Goal: Transaction & Acquisition: Book appointment/travel/reservation

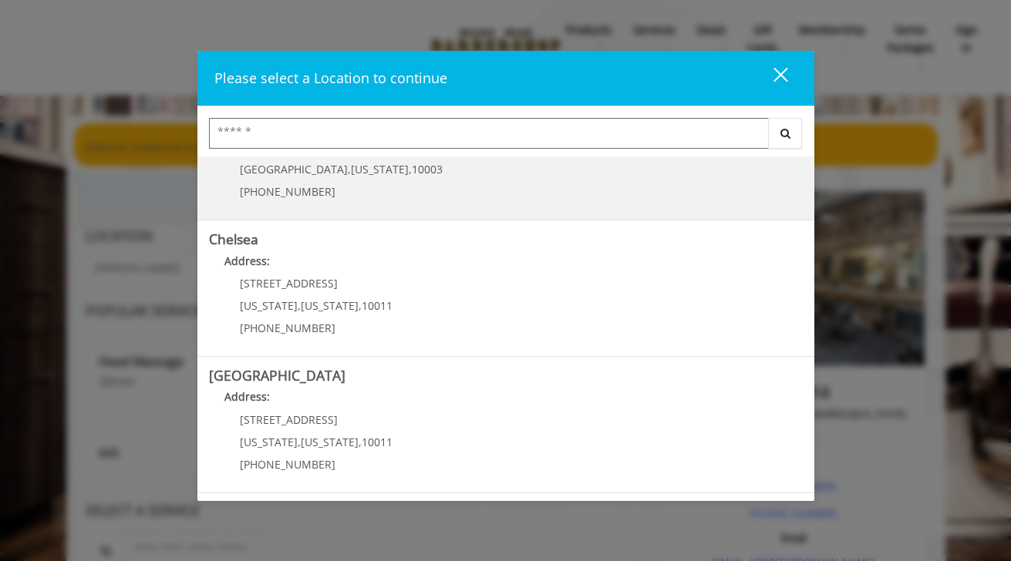
scroll to position [74, 0]
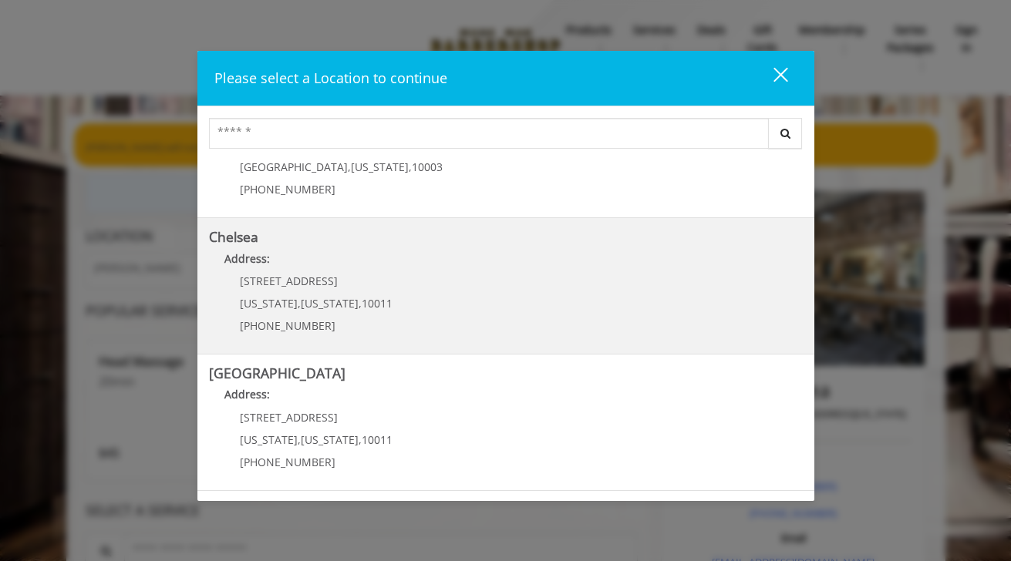
click at [287, 251] on p "Address:" at bounding box center [506, 263] width 594 height 25
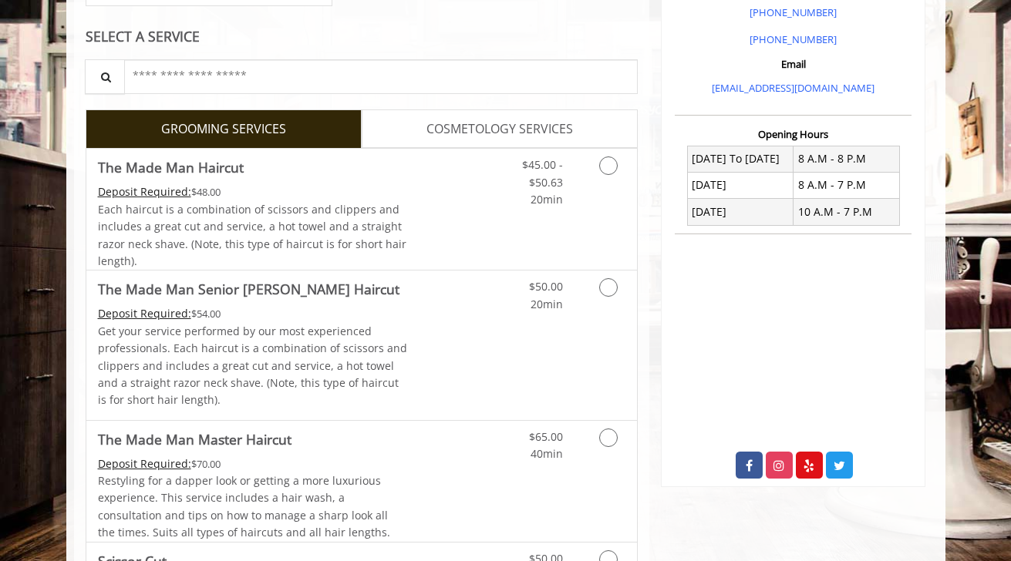
scroll to position [476, 0]
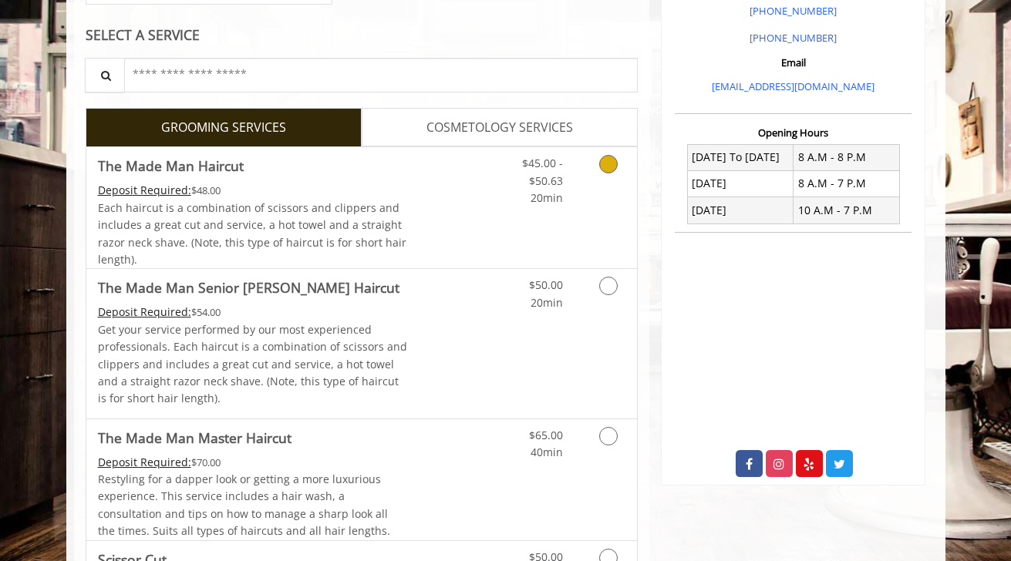
click at [593, 187] on link "Grooming services" at bounding box center [605, 176] width 39 height 59
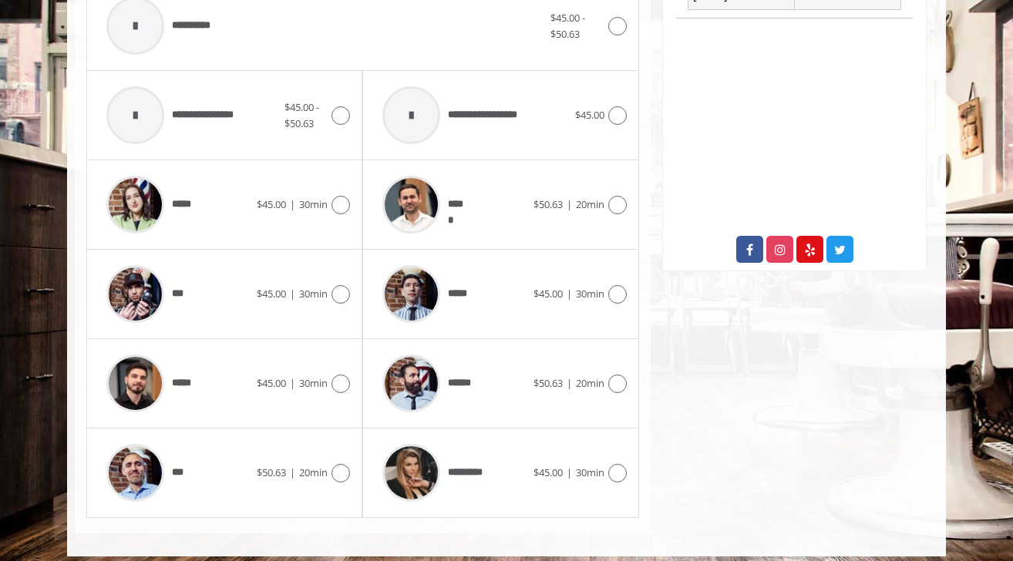
scroll to position [692, 0]
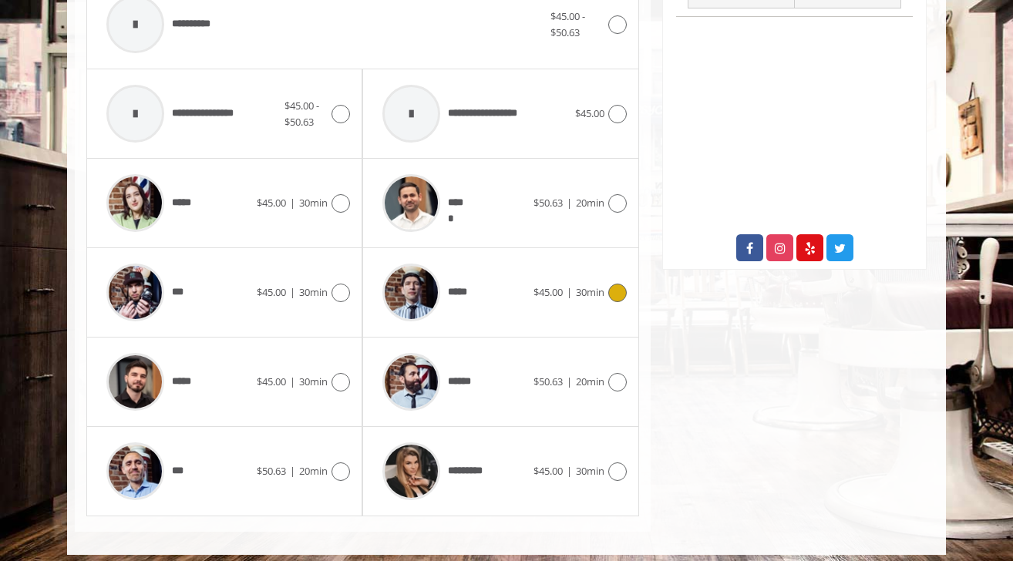
click at [617, 295] on icon at bounding box center [617, 293] width 19 height 19
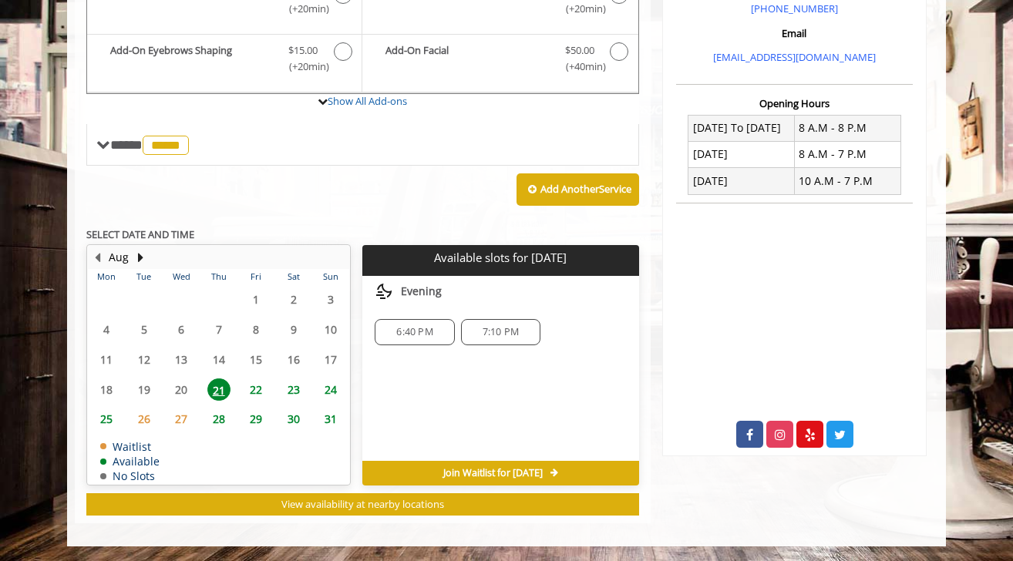
scroll to position [506, 0]
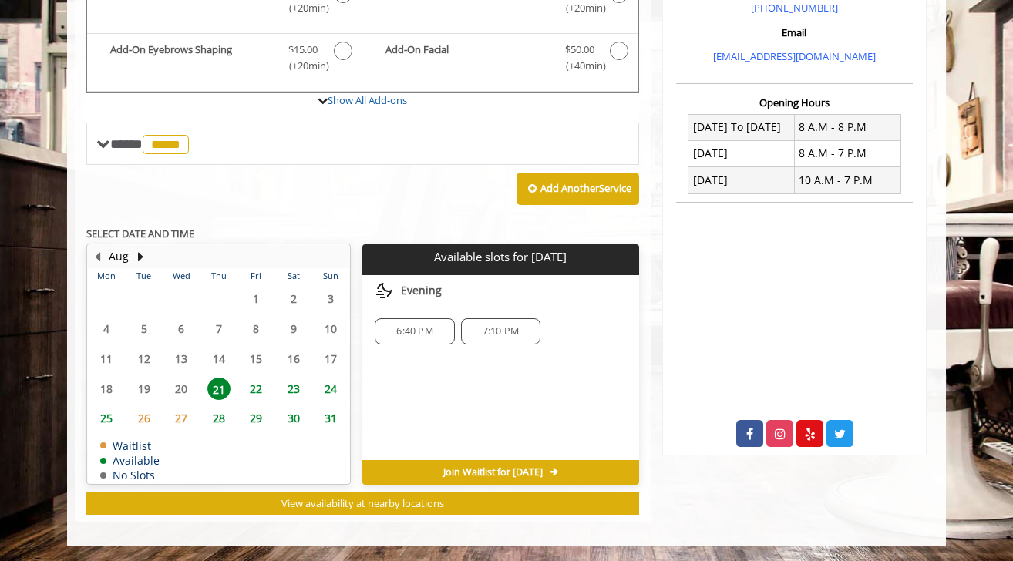
click at [416, 330] on span "6:40 PM" at bounding box center [414, 331] width 36 height 12
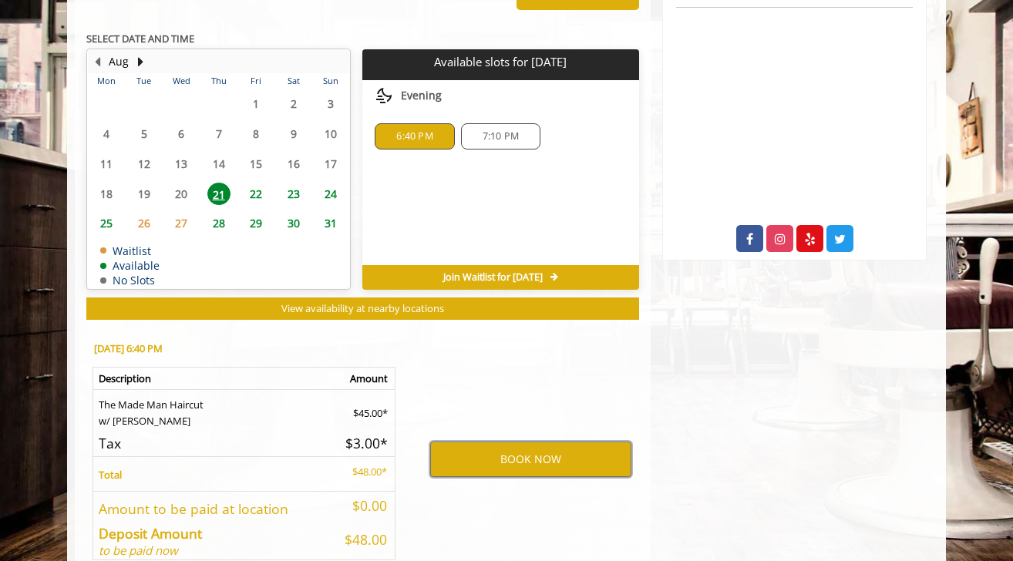
scroll to position [702, 0]
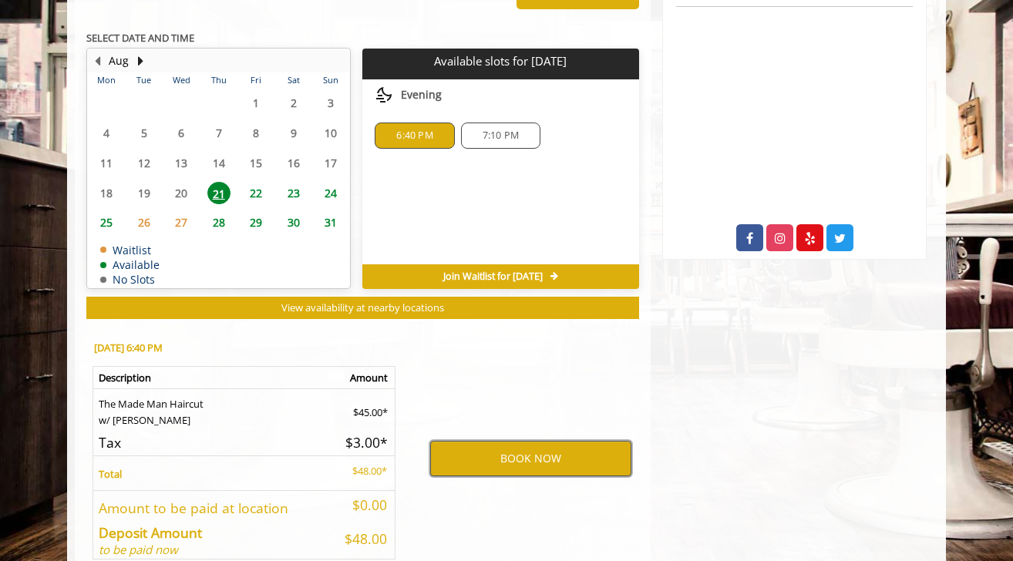
click at [537, 460] on button "BOOK NOW" at bounding box center [530, 458] width 201 height 35
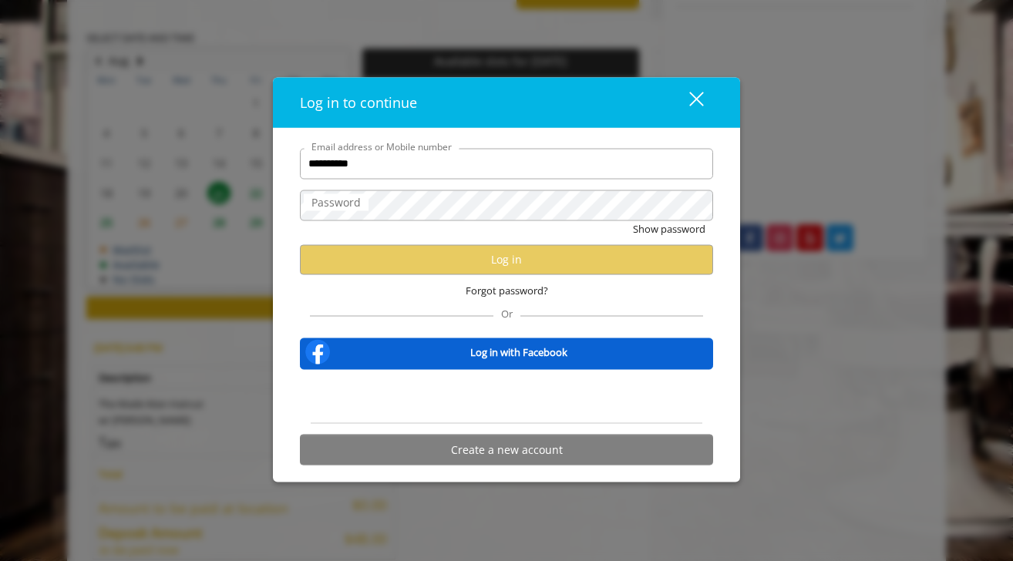
type input "**********"
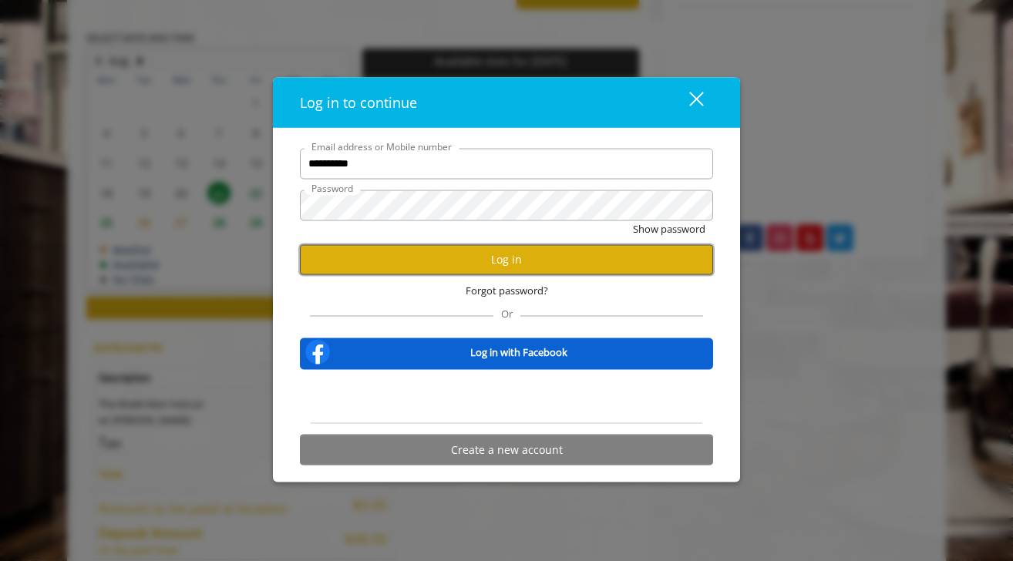
click at [512, 258] on button "Log in" at bounding box center [506, 259] width 413 height 30
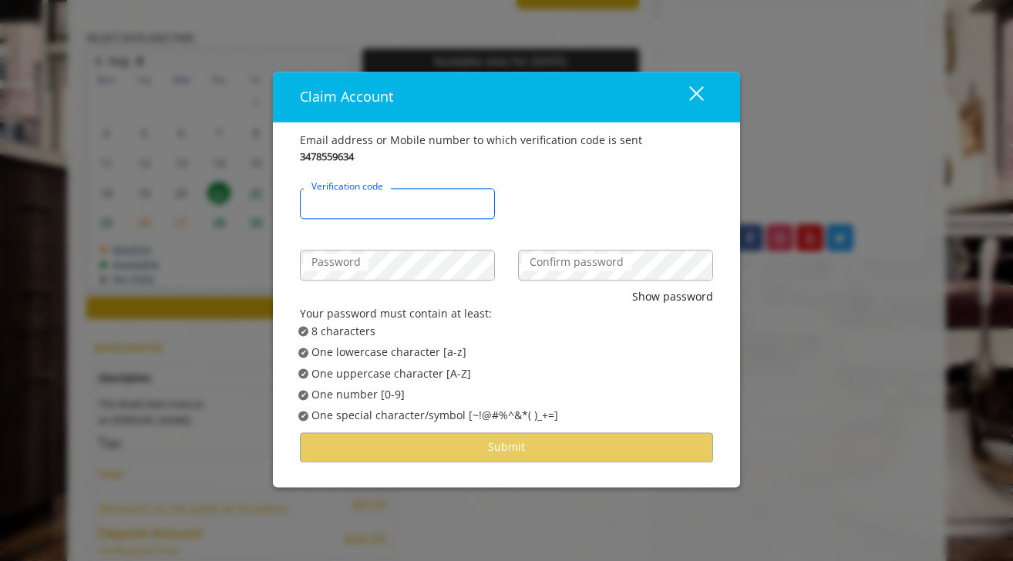
click at [448, 214] on input "Verification code" at bounding box center [397, 203] width 195 height 31
click at [694, 86] on div "close" at bounding box center [687, 97] width 31 height 23
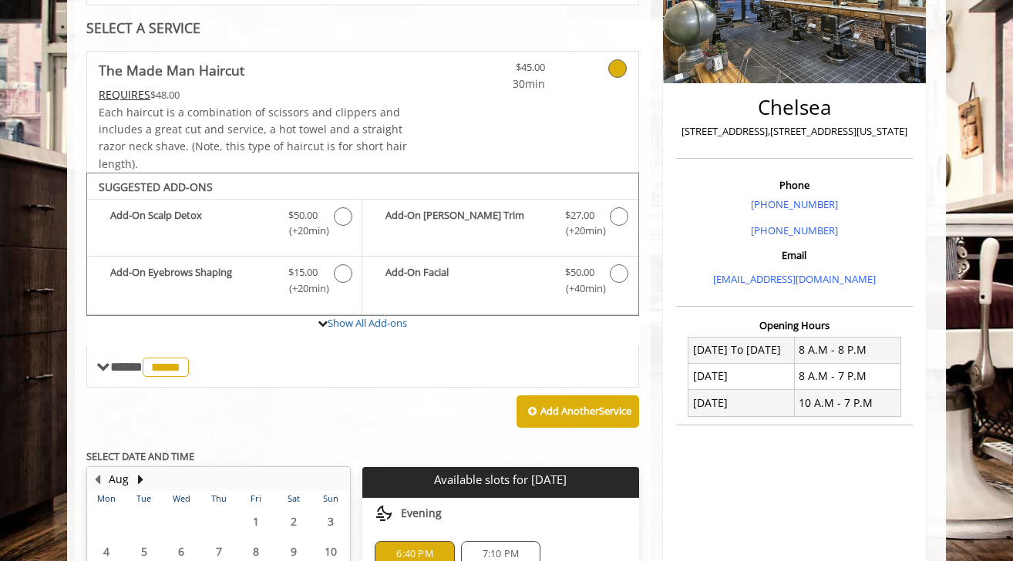
scroll to position [433, 0]
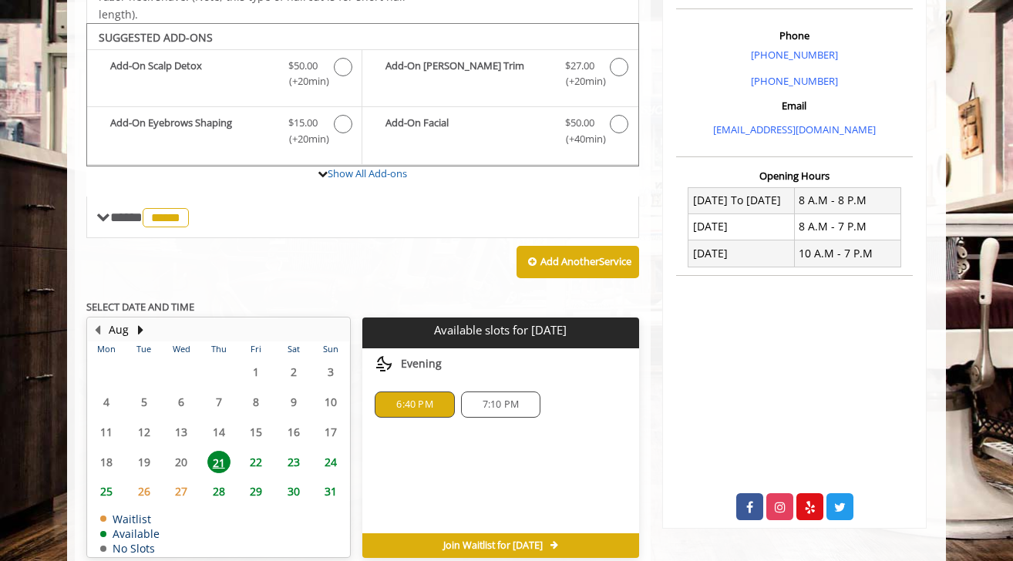
click at [416, 413] on div "6:40 PM" at bounding box center [414, 405] width 79 height 26
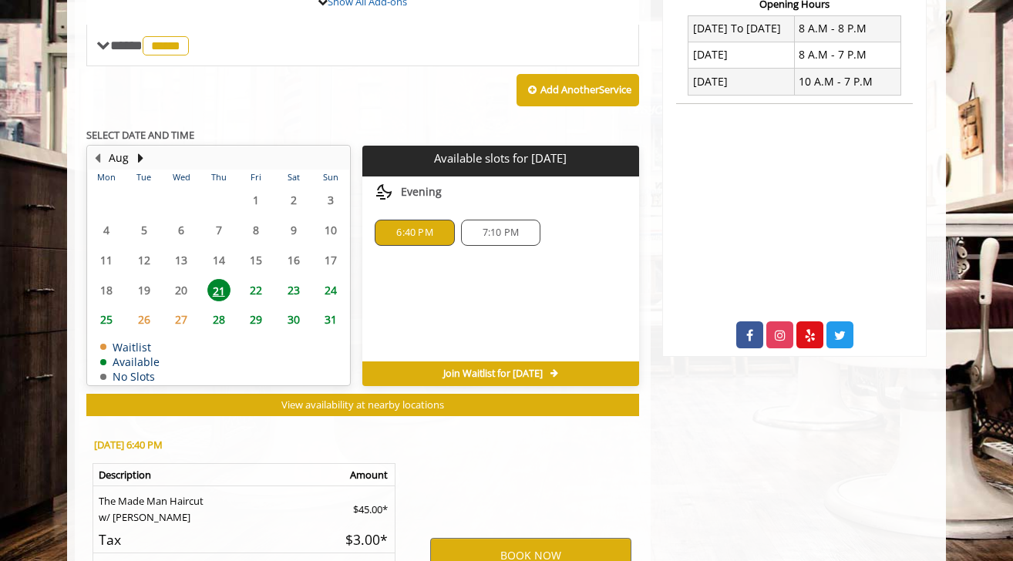
scroll to position [785, 0]
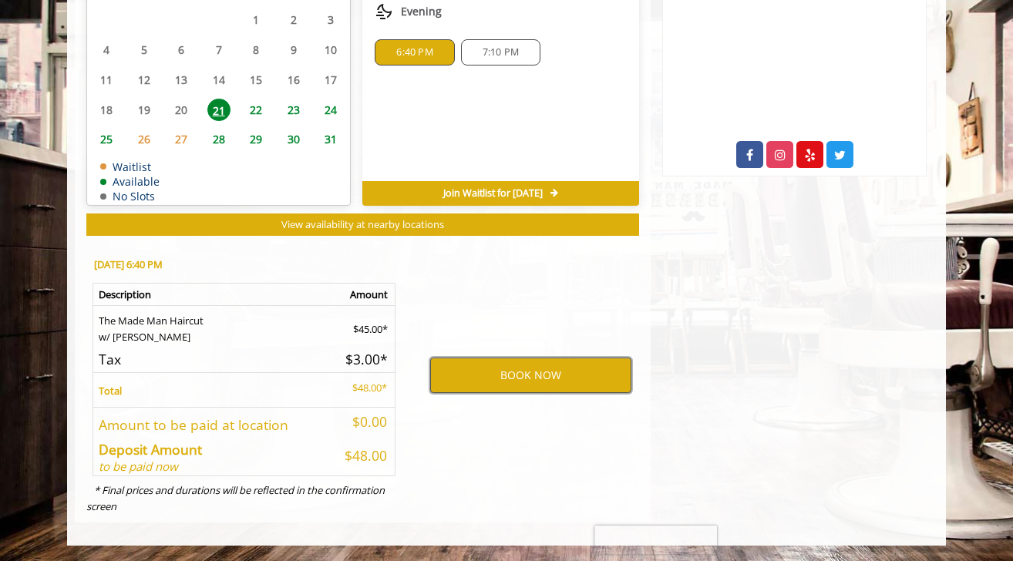
click at [550, 378] on button "BOOK NOW" at bounding box center [530, 375] width 201 height 35
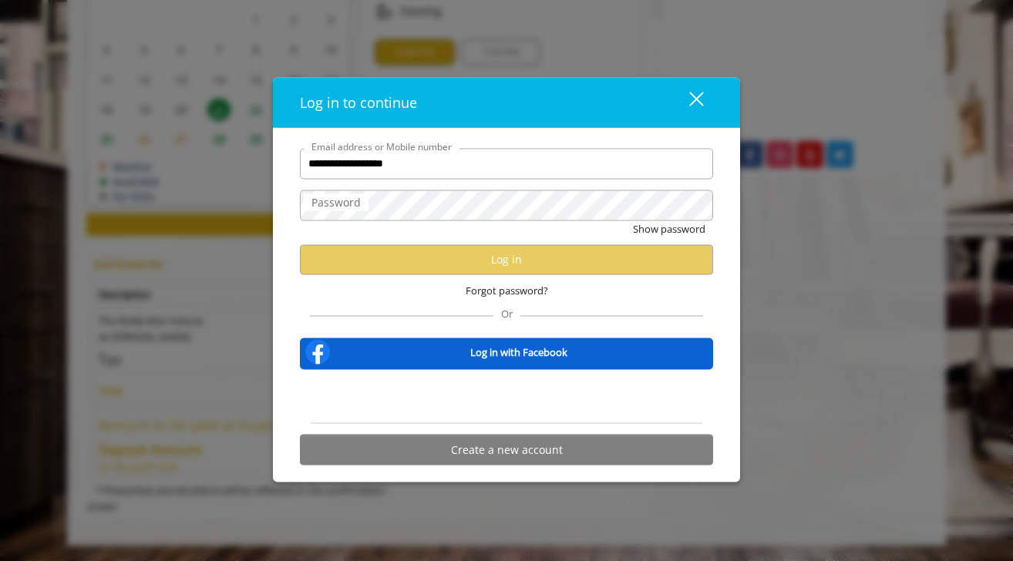
type input "**********"
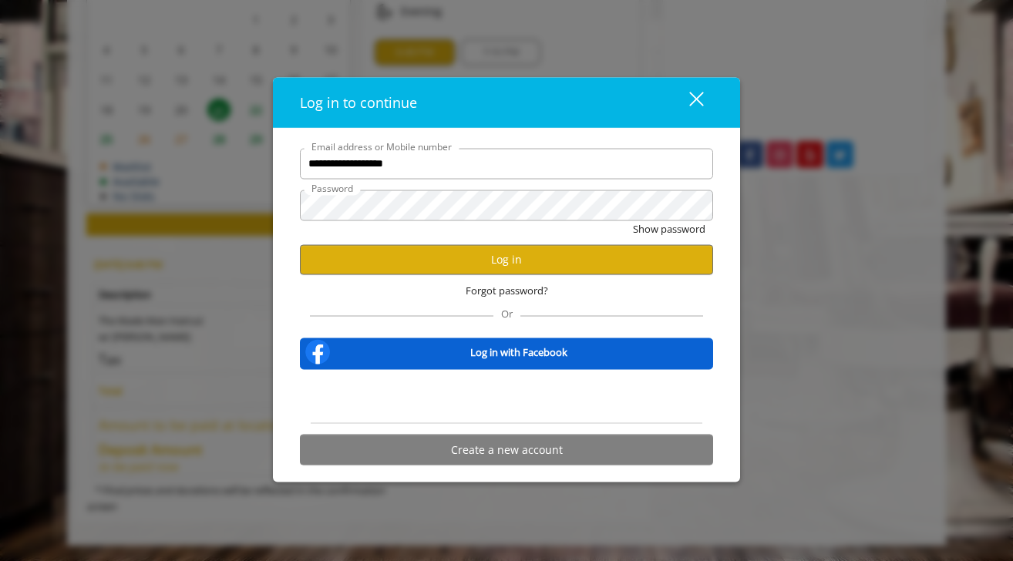
click at [504, 185] on form "**********" at bounding box center [506, 310] width 413 height 325
click at [510, 261] on button "Log in" at bounding box center [506, 259] width 413 height 30
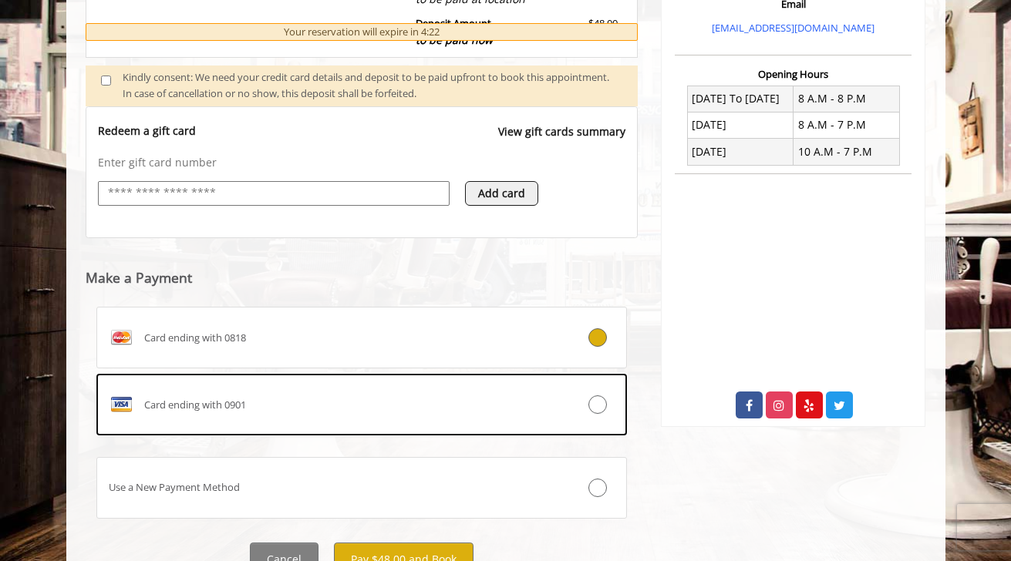
scroll to position [604, 0]
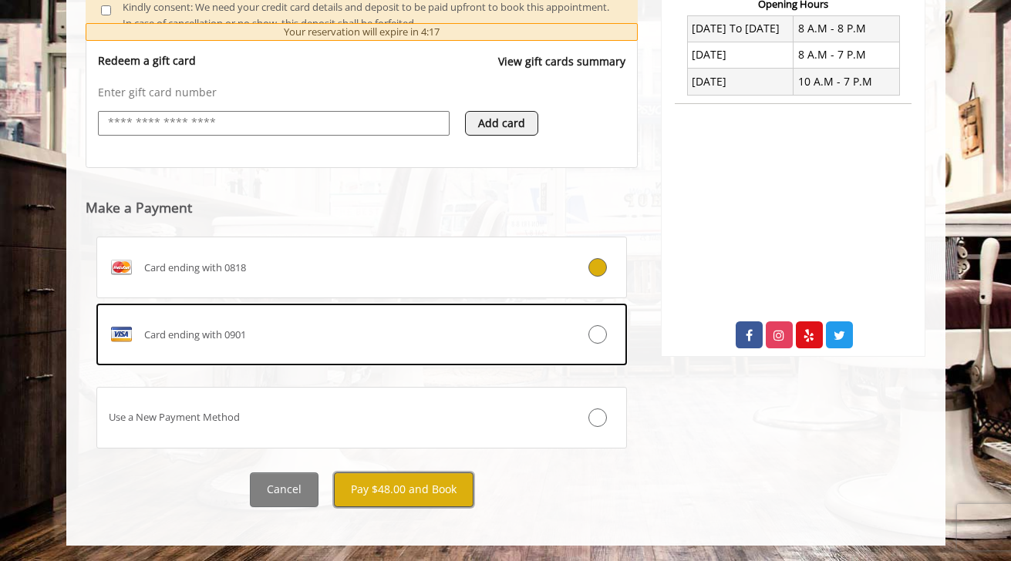
click at [384, 494] on button "Pay $48.00 and Book" at bounding box center [404, 490] width 140 height 35
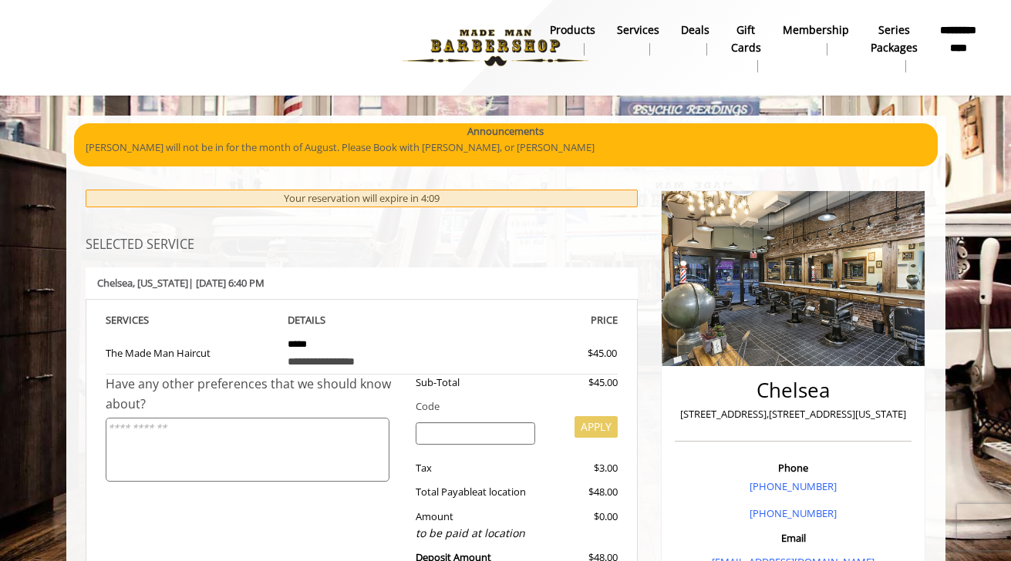
scroll to position [2, 0]
